Goal: Information Seeking & Learning: Learn about a topic

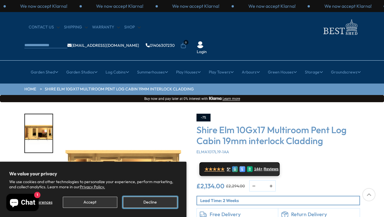
click at [152, 201] on button "Decline" at bounding box center [150, 201] width 54 height 11
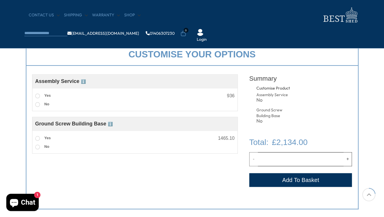
scroll to position [194, 0]
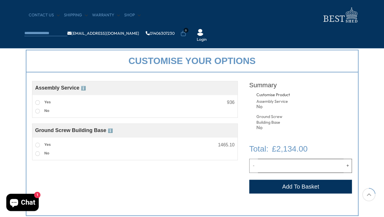
click at [84, 87] on div "Assembly Service ℹ️" at bounding box center [134, 88] width 199 height 8
click at [82, 88] on span "ℹ️" at bounding box center [83, 88] width 5 height 5
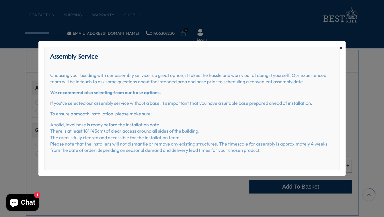
click at [341, 48] on span "×" at bounding box center [341, 48] width 3 height 8
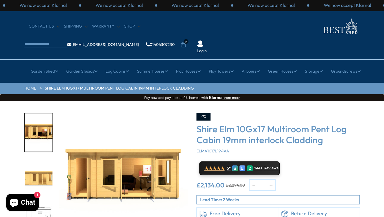
scroll to position [0, 0]
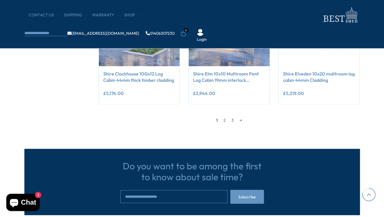
scroll to position [539, 0]
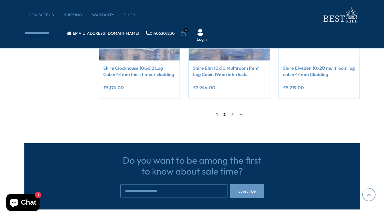
click at [223, 114] on link "2" at bounding box center [225, 114] width 8 height 9
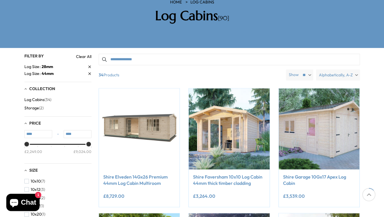
scroll to position [9, 0]
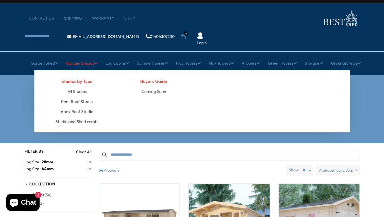
click at [81, 56] on link "Garden Studios" at bounding box center [81, 63] width 31 height 14
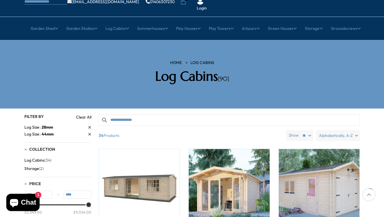
scroll to position [7, 0]
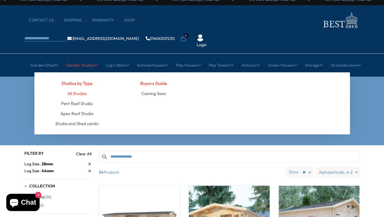
click at [77, 88] on link "All Studios" at bounding box center [76, 93] width 19 height 10
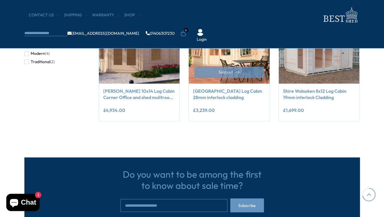
scroll to position [389, 0]
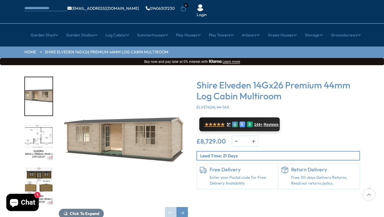
scroll to position [38, 0]
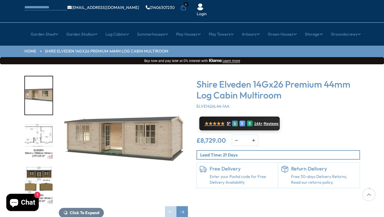
click at [38, 121] on img "2 / 10" at bounding box center [39, 140] width 28 height 38
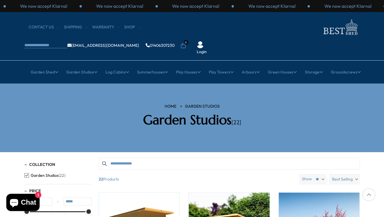
click at [5, 61] on div "× Garden Shed Garden Sheds All Sheds Wooden Sheds 6ft 8ft" at bounding box center [192, 72] width 384 height 23
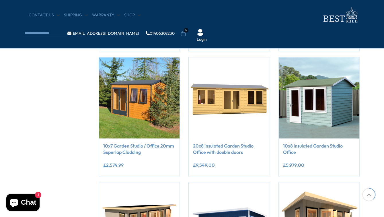
scroll to position [255, 0]
